Goal: Find specific page/section: Find specific page/section

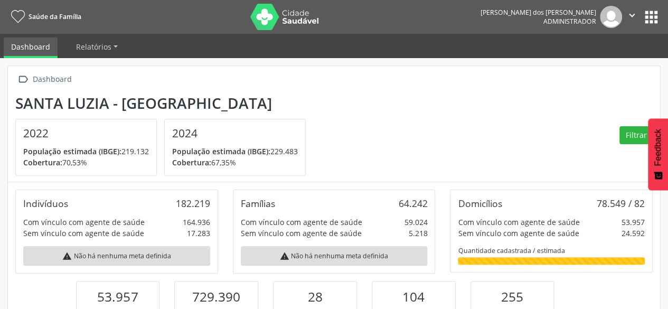
scroll to position [174, 217]
click at [653, 20] on button "apps" at bounding box center [651, 17] width 18 height 18
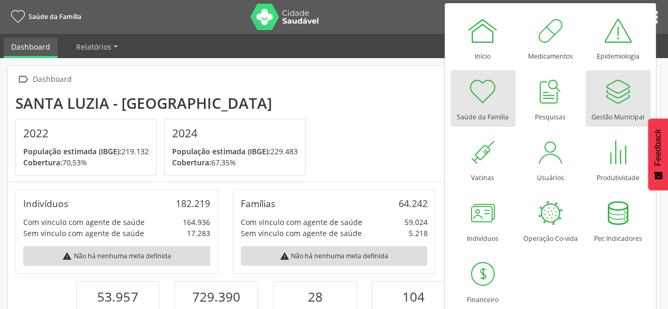
click at [617, 86] on div at bounding box center [618, 92] width 32 height 32
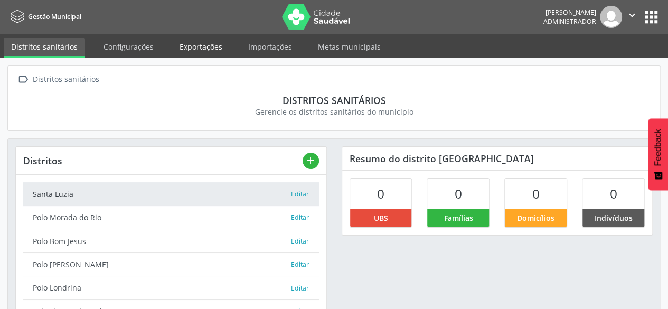
click at [192, 48] on link "Exportações" at bounding box center [201, 47] width 58 height 18
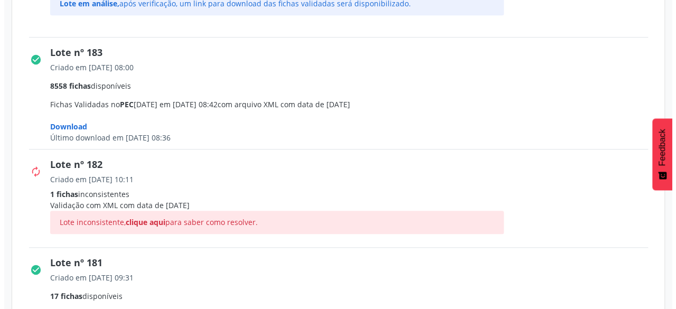
scroll to position [423, 0]
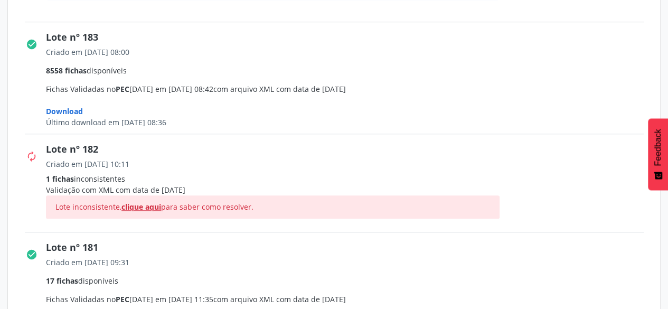
click at [145, 204] on span "clique aqui" at bounding box center [141, 207] width 40 height 10
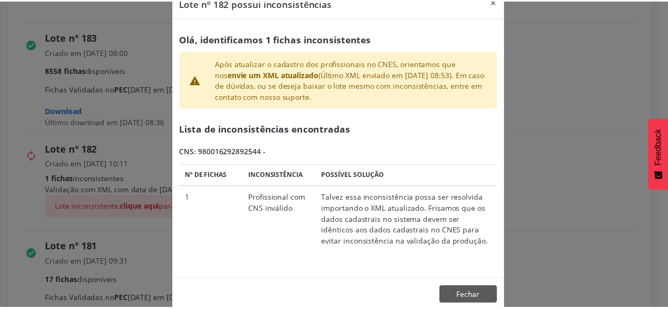
scroll to position [40, 0]
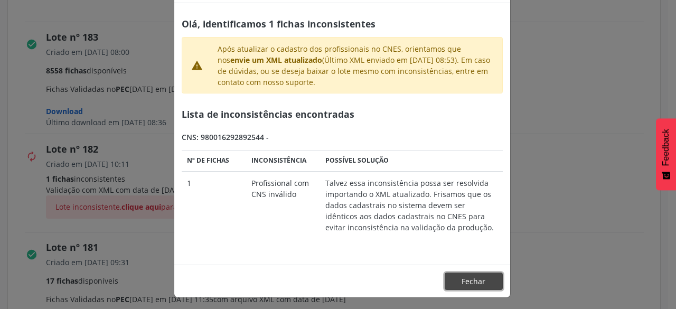
click at [446, 278] on button "Fechar" at bounding box center [474, 282] width 58 height 18
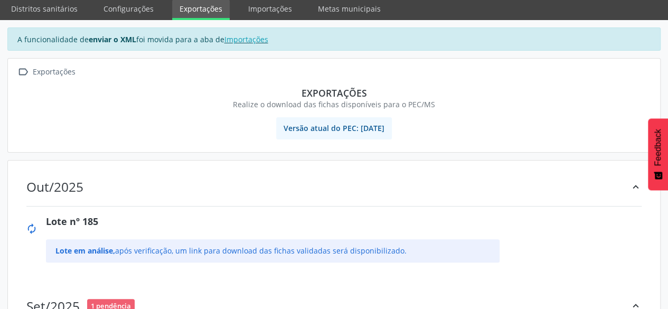
scroll to position [0, 0]
